Goal: Navigation & Orientation: Find specific page/section

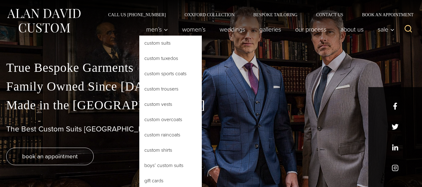
click at [156, 73] on link "Custom Sports Coats" at bounding box center [170, 73] width 63 height 15
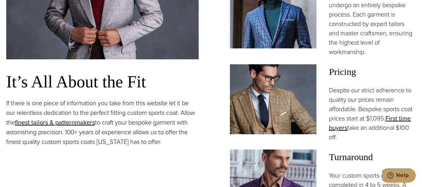
scroll to position [443, 0]
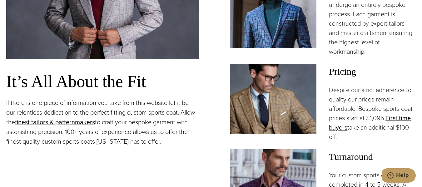
click at [211, 103] on div "It’s All About the Fit If there is one piece of information you take from this …" at bounding box center [211, 75] width 410 height 340
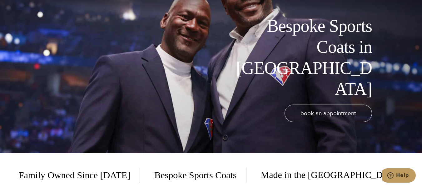
scroll to position [0, 0]
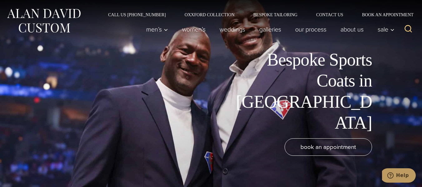
click at [211, 103] on div "Bespoke Sports Coats in [GEOGRAPHIC_DATA]" at bounding box center [201, 91] width 391 height 84
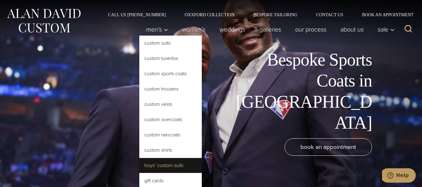
click at [160, 163] on link "Boys’ Custom Suits" at bounding box center [170, 165] width 63 height 15
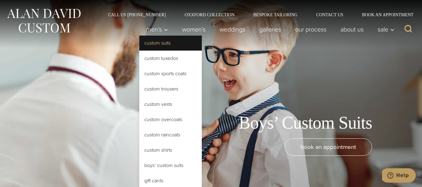
click at [158, 43] on link "Custom Suits" at bounding box center [170, 43] width 63 height 15
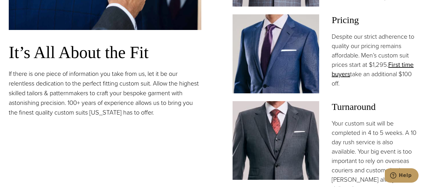
scroll to position [473, 0]
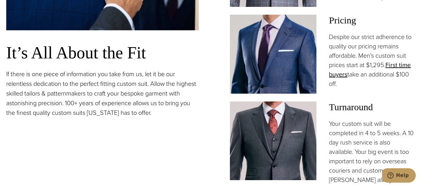
click at [286, 75] on img at bounding box center [273, 54] width 87 height 79
click at [279, 40] on img at bounding box center [273, 54] width 87 height 79
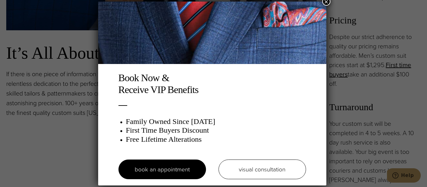
scroll to position [324, 0]
